Goal: Check status: Check status

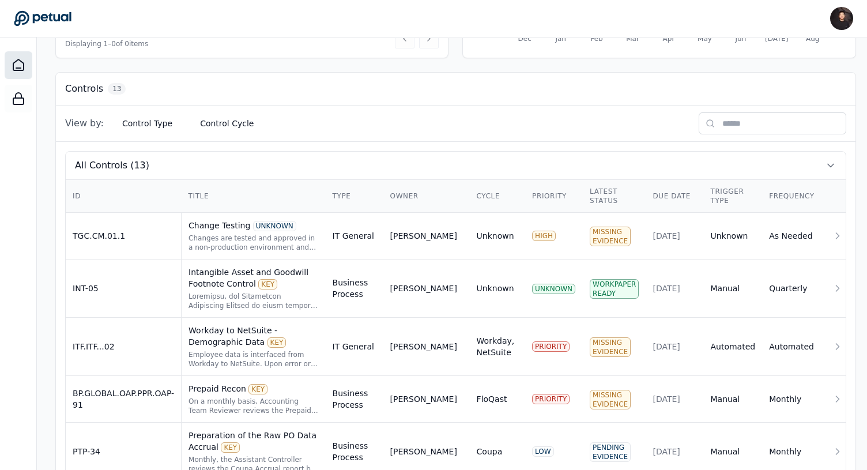
scroll to position [309, 0]
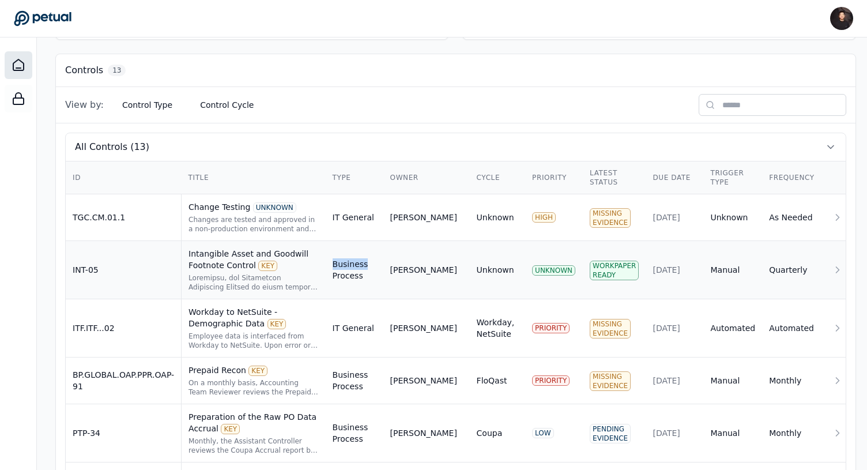
drag, startPoint x: 326, startPoint y: 274, endPoint x: 327, endPoint y: 258, distance: 16.2
click at [327, 258] on td "Business Process" at bounding box center [355, 270] width 58 height 58
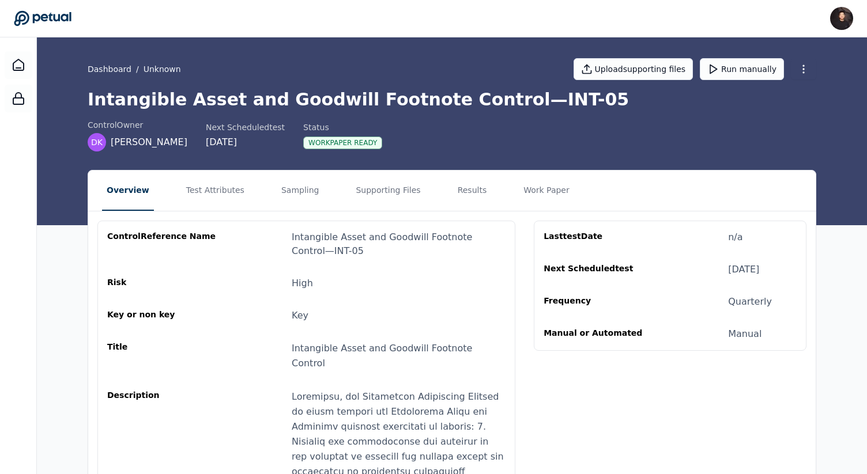
click at [435, 192] on nav "Overview Test Attributes Sampling Supporting Files Results Work Paper" at bounding box center [451, 191] width 727 height 40
click at [453, 192] on button "Results" at bounding box center [472, 191] width 39 height 40
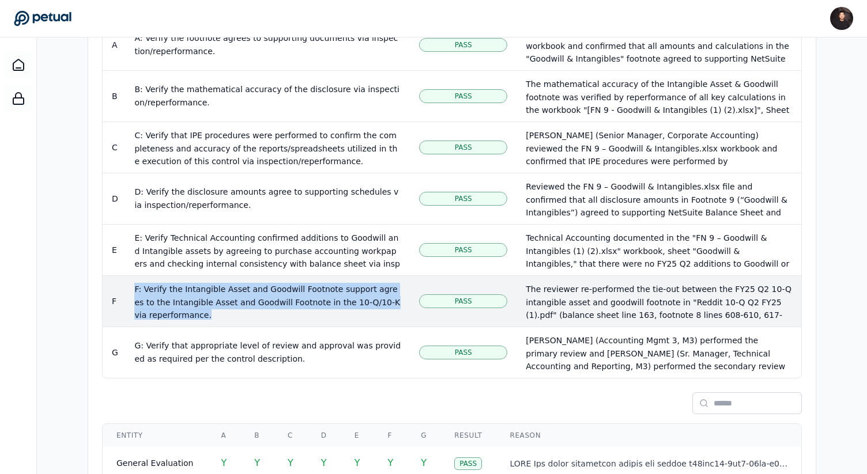
drag, startPoint x: 221, startPoint y: 303, endPoint x: 134, endPoint y: 280, distance: 90.4
click at [134, 280] on td "F: Verify the Intangible Asset and Goodwill Footnote support agrees to the Inta…" at bounding box center [267, 300] width 285 height 51
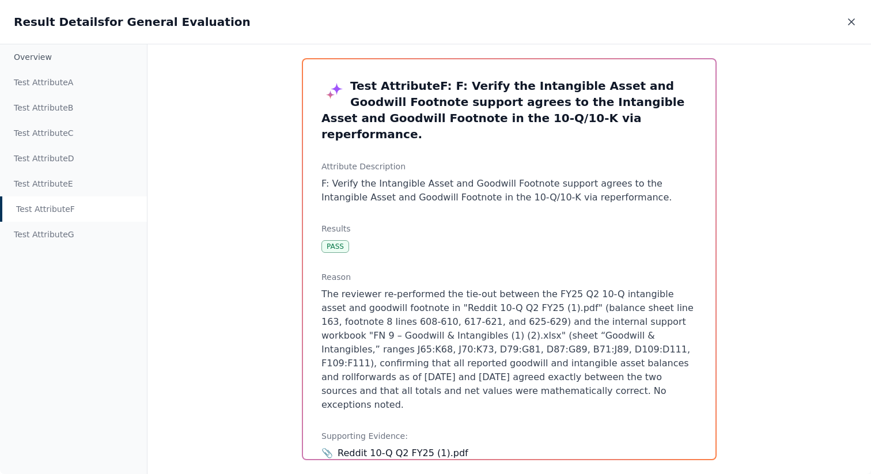
click at [851, 16] on icon at bounding box center [852, 22] width 12 height 12
